Goal: Information Seeking & Learning: Learn about a topic

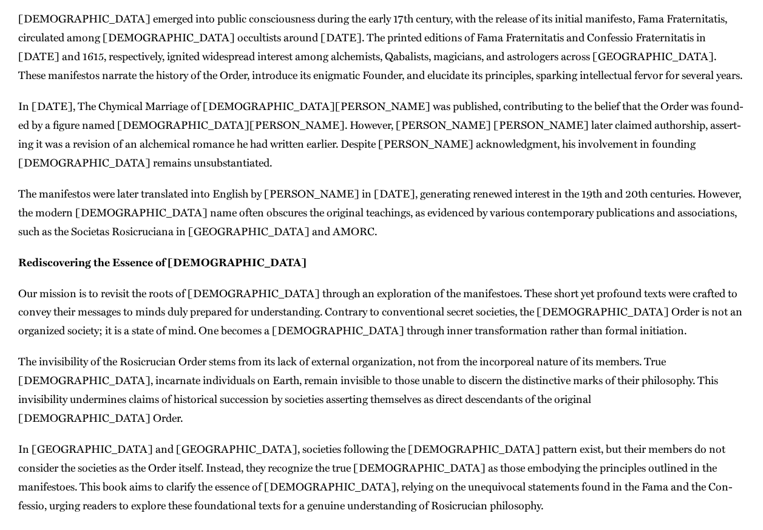
scroll to position [243, 0]
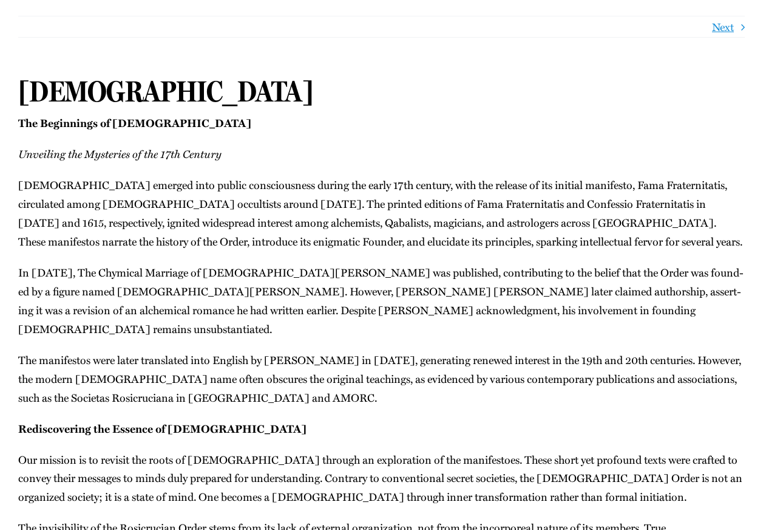
scroll to position [121, 0]
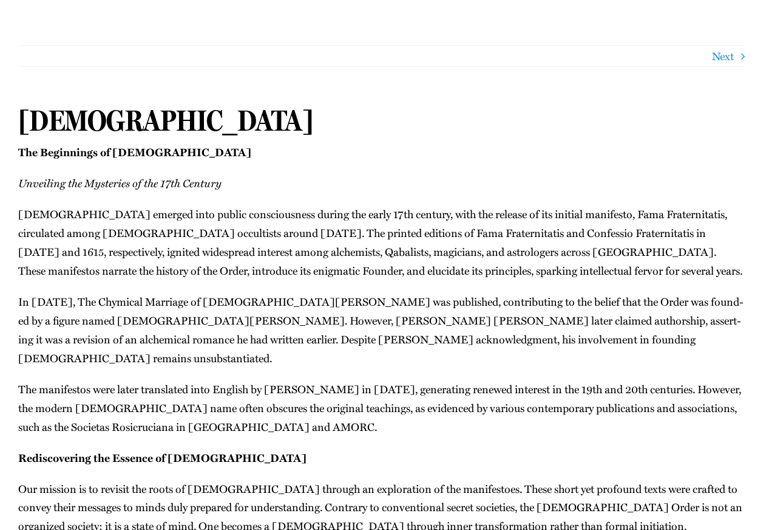
click at [725, 60] on link "Next" at bounding box center [723, 56] width 22 height 21
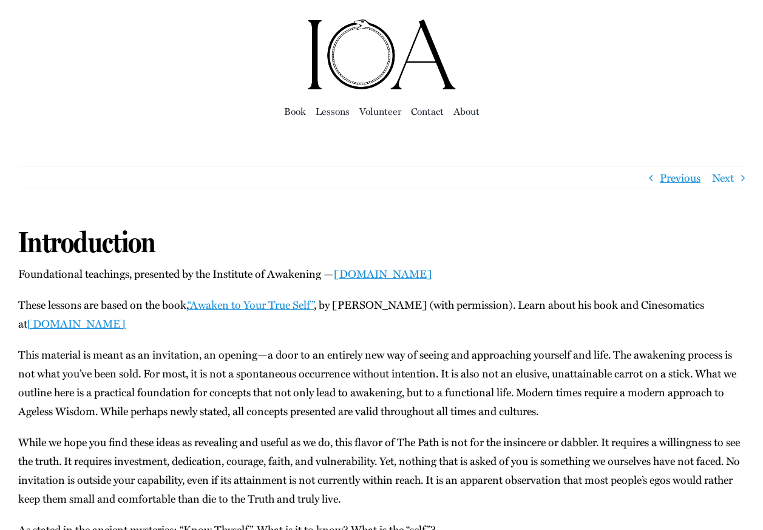
click at [731, 179] on link "Next" at bounding box center [723, 177] width 22 height 21
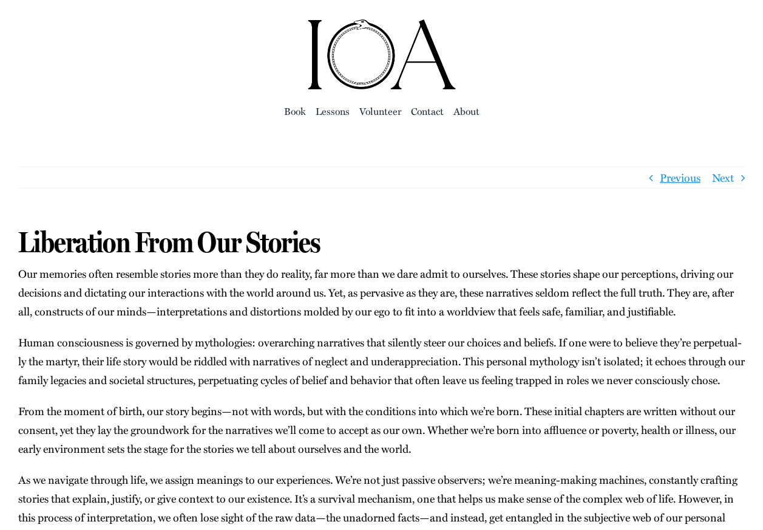
click at [731, 179] on link "Next" at bounding box center [723, 177] width 22 height 21
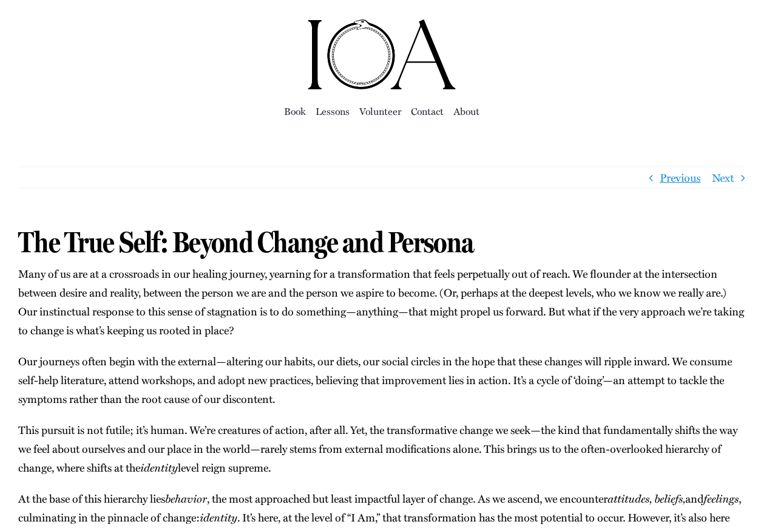
click at [731, 179] on link "Next" at bounding box center [723, 177] width 22 height 21
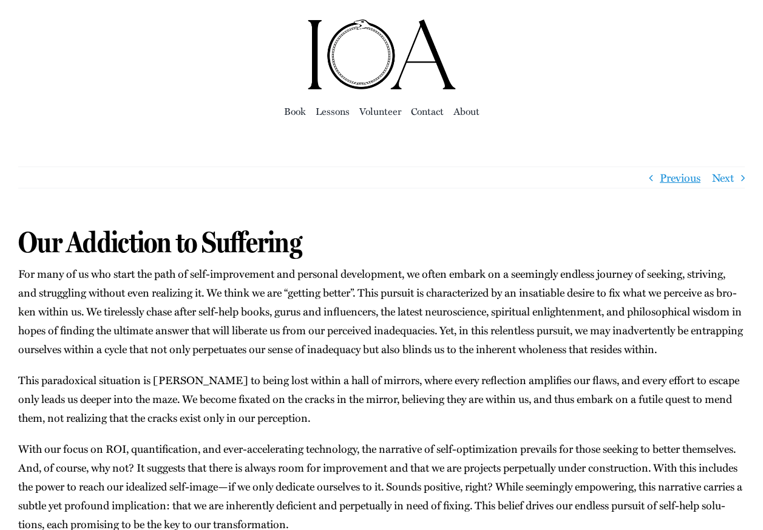
click at [731, 179] on link "Next" at bounding box center [723, 177] width 22 height 21
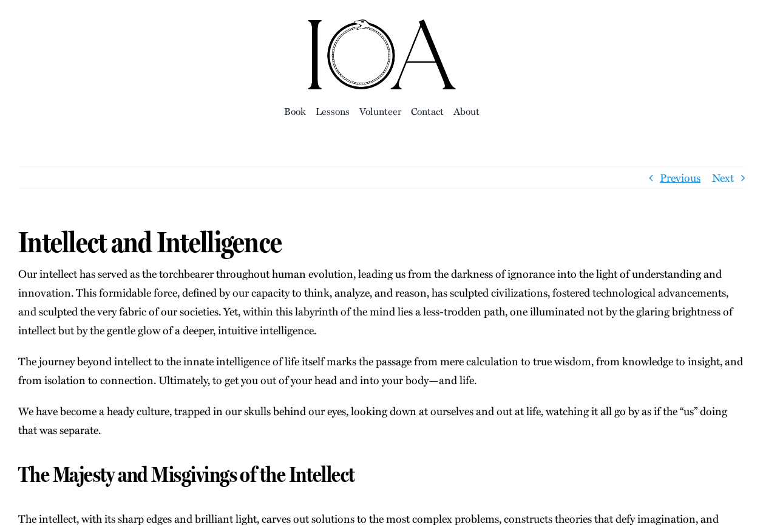
click at [731, 179] on link "Next" at bounding box center [723, 177] width 22 height 21
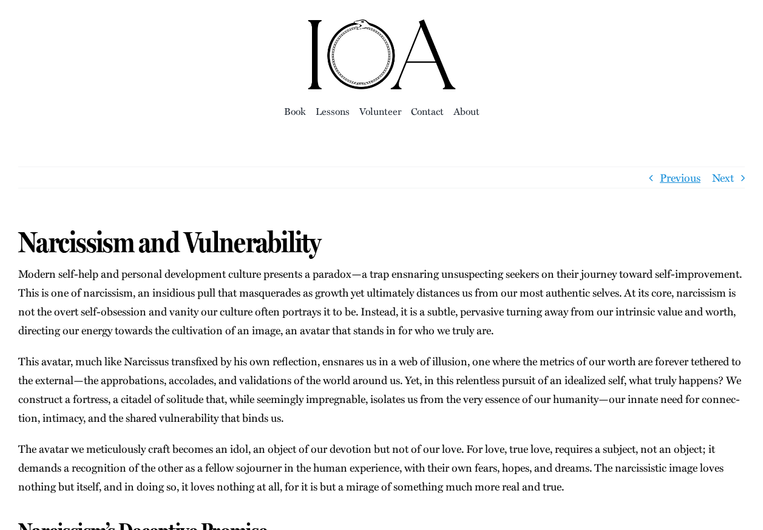
click at [731, 179] on link "Next" at bounding box center [723, 177] width 22 height 21
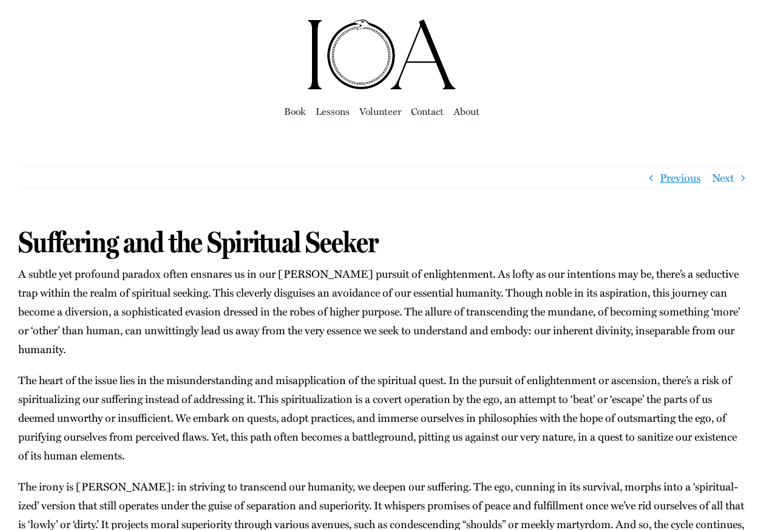
click at [731, 179] on link "Next" at bounding box center [723, 177] width 22 height 21
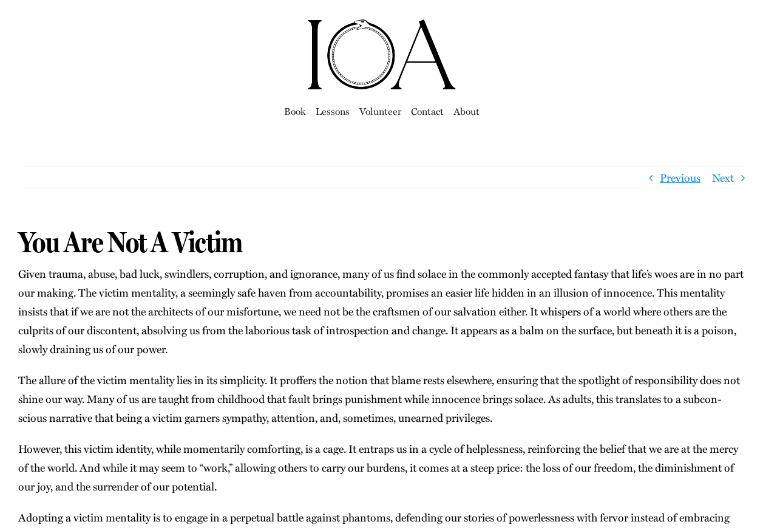
click at [731, 179] on link "Next" at bounding box center [723, 177] width 22 height 21
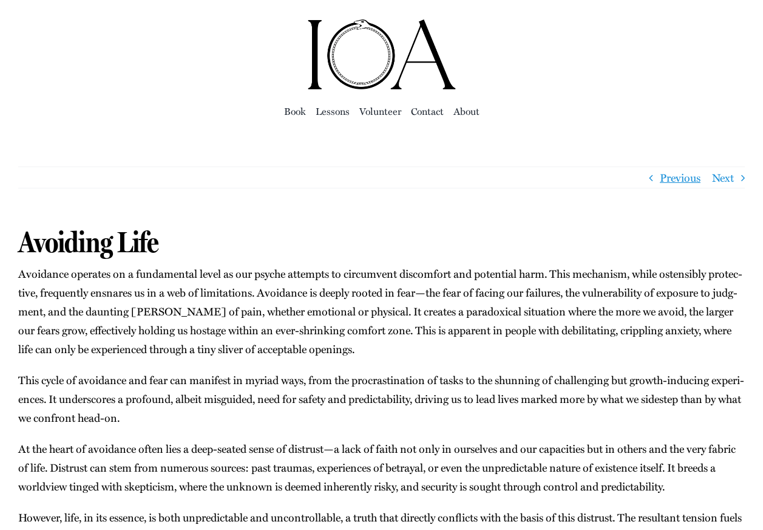
click at [731, 179] on link "Next" at bounding box center [723, 177] width 22 height 21
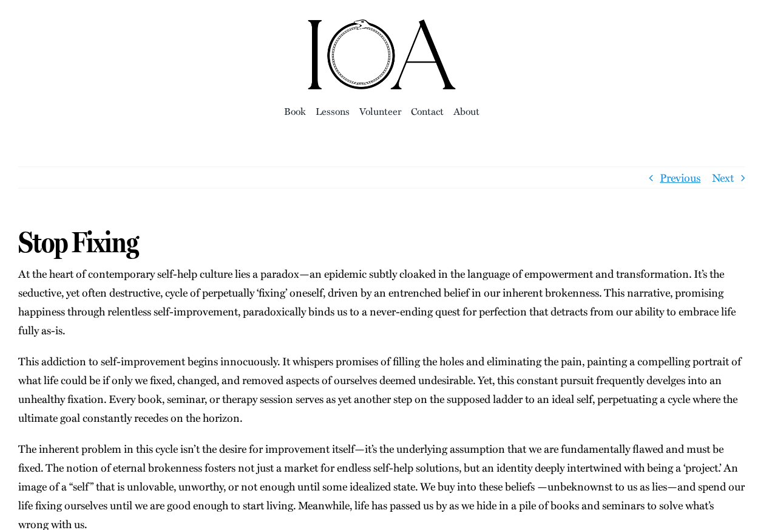
click at [731, 179] on link "Next" at bounding box center [723, 177] width 22 height 21
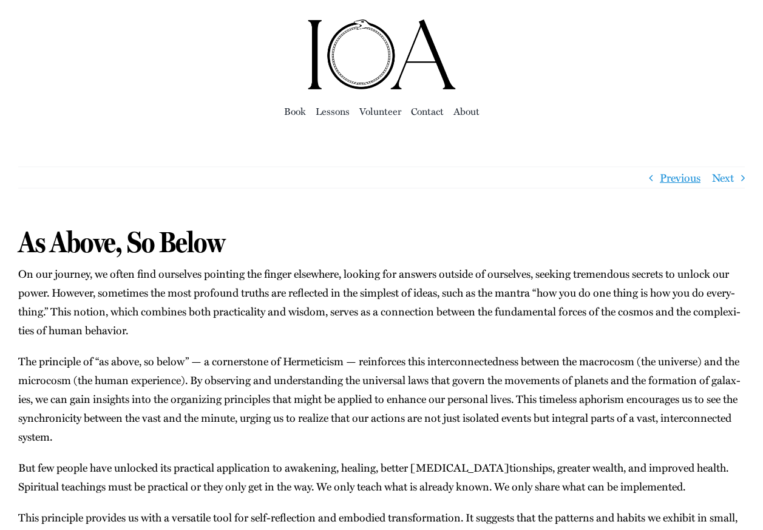
click at [731, 179] on link "Next" at bounding box center [723, 177] width 22 height 21
